Goal: Check status: Check status

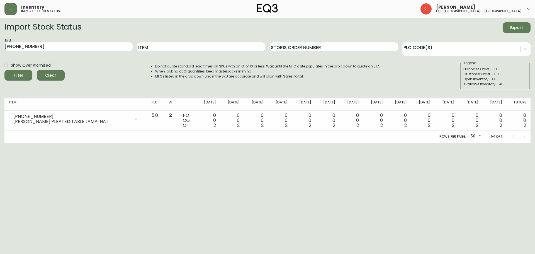
drag, startPoint x: 70, startPoint y: 40, endPoint x: 0, endPoint y: 54, distance: 71.3
click at [0, 52] on main "Import Stock Status Export SKU [PHONE_NUMBER] Item Storis Order Number PLC Code…" at bounding box center [267, 80] width 535 height 125
click at [37, 41] on div "SKU [PHONE_NUMBER]" at bounding box center [68, 47] width 128 height 18
drag, startPoint x: 38, startPoint y: 48, endPoint x: 0, endPoint y: 49, distance: 37.6
click at [0, 48] on main "Import Stock Status Export SKU [PHONE_NUMBER] Item Storis Order Number PLC Code…" at bounding box center [267, 80] width 535 height 125
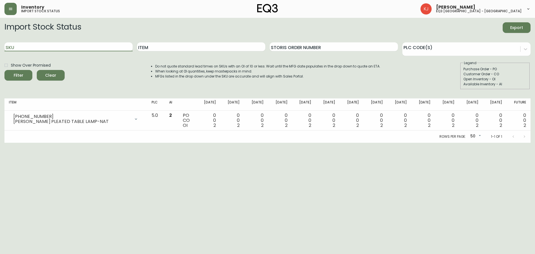
paste input "[PHONE_NUMBER]"
type input "[PHONE_NUMBER]"
click at [75, 46] on input "[PHONE_NUMBER]" at bounding box center [68, 46] width 128 height 9
click at [4, 70] on button "Filter" at bounding box center [18, 75] width 28 height 11
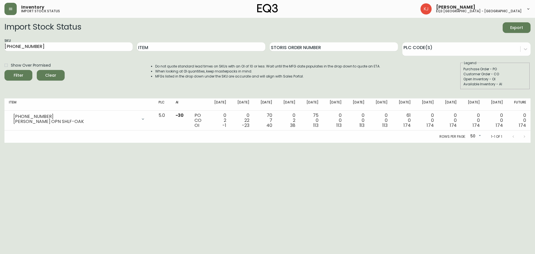
drag, startPoint x: 511, startPoint y: 161, endPoint x: 500, endPoint y: 144, distance: 20.3
click at [511, 143] on html "Inventory import stock status [PERSON_NAME] eq3 [GEOGRAPHIC_DATA] - [GEOGRAPHIC…" at bounding box center [267, 71] width 535 height 143
click at [0, 45] on main "Import Stock Status Export SKU [PHONE_NUMBER] Item Storis Order Number PLC Code…" at bounding box center [267, 80] width 535 height 125
paste input "[PHONE_NUMBER]"
type input "[PHONE_NUMBER]"
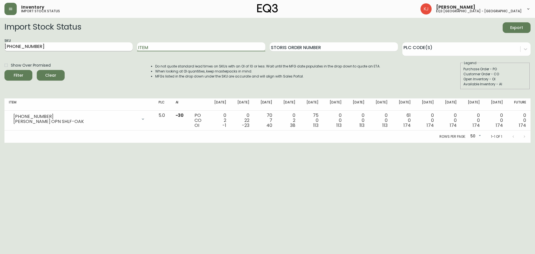
click at [4, 70] on button "Filter" at bounding box center [18, 75] width 28 height 11
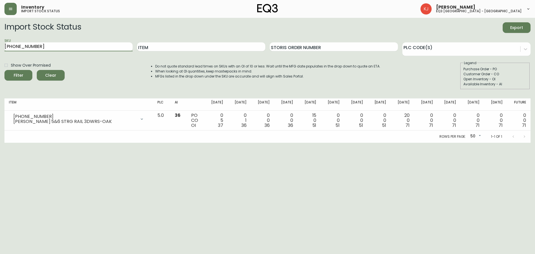
drag, startPoint x: 78, startPoint y: 49, endPoint x: 0, endPoint y: 54, distance: 78.1
click at [0, 50] on main "Import Stock Status Export SKU [PHONE_NUMBER] Item Storis Order Number PLC Code…" at bounding box center [267, 80] width 535 height 125
paste input "[PHONE_NUMBER]"
type input "[PHONE_NUMBER]"
click at [4, 70] on button "Filter" at bounding box center [18, 75] width 28 height 11
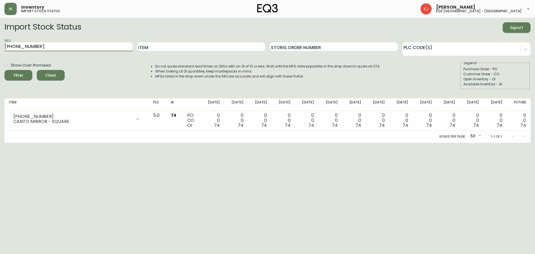
drag, startPoint x: 59, startPoint y: 43, endPoint x: 0, endPoint y: 45, distance: 58.5
click at [0, 47] on main "Import Stock Status Export SKU [PHONE_NUMBER] Item Storis Order Number PLC Code…" at bounding box center [267, 80] width 535 height 125
paste input "[PHONE_NUMBER]"
type input "[PHONE_NUMBER]"
click at [4, 70] on button "Filter" at bounding box center [18, 75] width 28 height 11
